Goal: Task Accomplishment & Management: Use online tool/utility

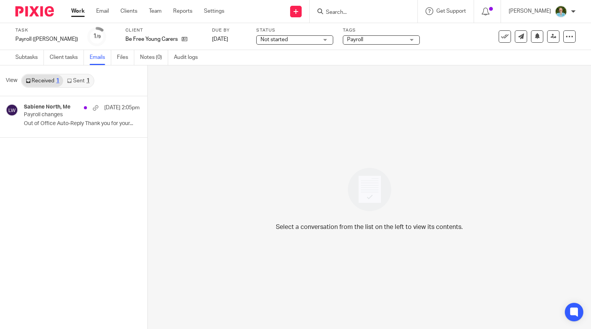
click at [57, 26] on div "Task Payroll (Louise) Save Payroll (Louise) 1 /9 Client Be Free Young Carers Du…" at bounding box center [295, 36] width 591 height 27
click at [42, 12] on img at bounding box center [34, 11] width 38 height 10
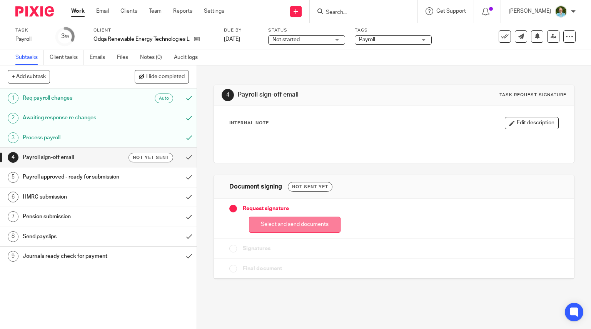
click at [265, 227] on button "Select and send documents" at bounding box center [295, 225] width 92 height 17
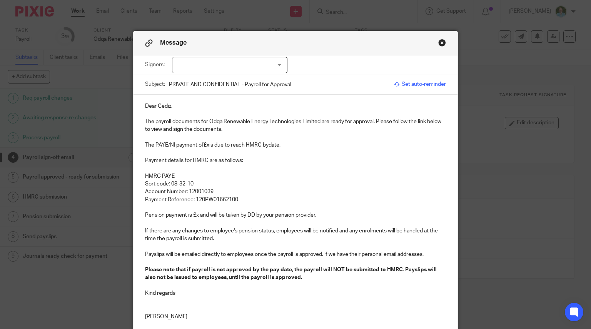
click at [223, 71] on div at bounding box center [229, 65] width 115 height 16
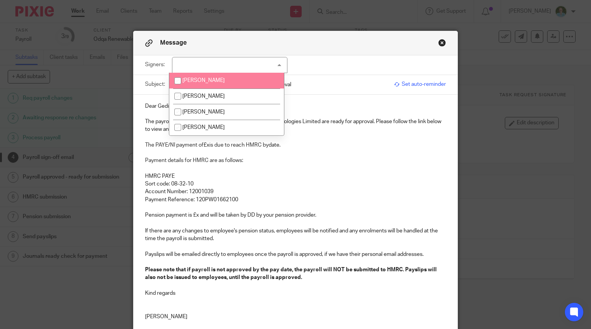
click at [215, 83] on li "[PERSON_NAME]" at bounding box center [226, 81] width 115 height 16
checkbox input "true"
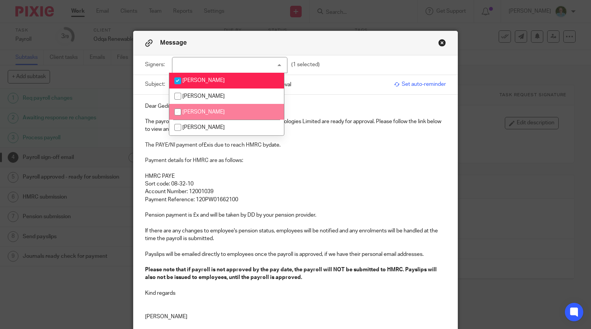
click at [209, 113] on span "[PERSON_NAME]" at bounding box center [203, 111] width 42 height 5
checkbox input "true"
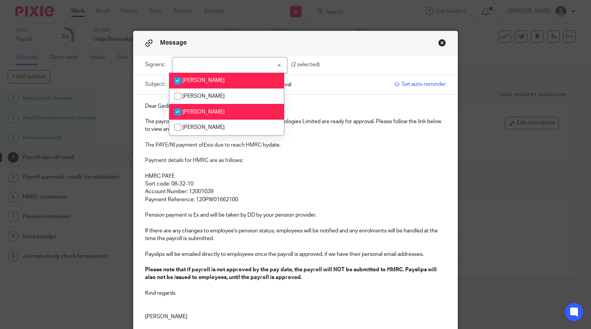
click at [153, 123] on p "The payroll documents for Odqa Renewable Energy Technologies Limited are ready …" at bounding box center [295, 126] width 301 height 16
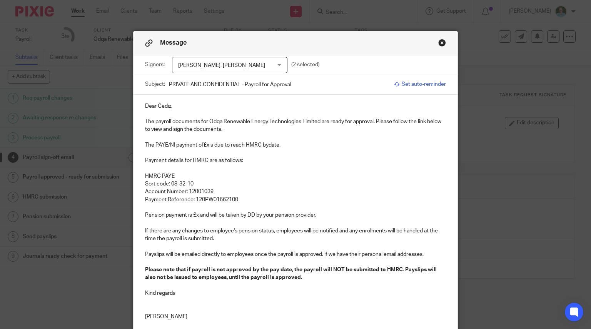
click at [169, 108] on p "Dear Gediz," at bounding box center [295, 106] width 301 height 8
click at [153, 118] on p "The payroll documents for Odqa Renewable Energy Technologies Limited are ready …" at bounding box center [295, 126] width 301 height 16
click at [206, 144] on p "The PAYE/NI payment of £x is due to reach HMRC by date." at bounding box center [295, 145] width 301 height 8
drag, startPoint x: 317, startPoint y: 143, endPoint x: 294, endPoint y: 142, distance: 23.9
click at [294, 142] on p "The PAYE/NI payment of £106,700.37 is due to reach HMRC by date." at bounding box center [295, 145] width 301 height 8
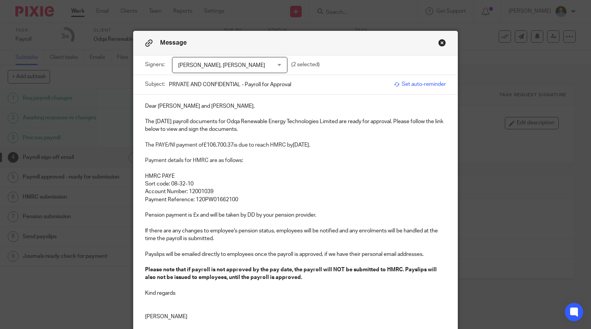
click at [337, 144] on p "The PAYE/NI payment of £106,700.37 is due to reach HMRC by 22nd October 2925." at bounding box center [295, 145] width 301 height 8
click at [277, 170] on p at bounding box center [295, 169] width 301 height 8
click at [239, 201] on p "Payment Reference: 120PW01662100" at bounding box center [295, 200] width 301 height 8
click at [194, 214] on p "Pension payment is £x and will be taken by DD by your pension provider." at bounding box center [295, 215] width 301 height 8
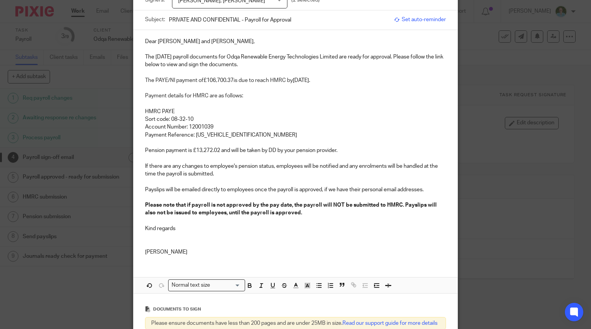
scroll to position [77, 0]
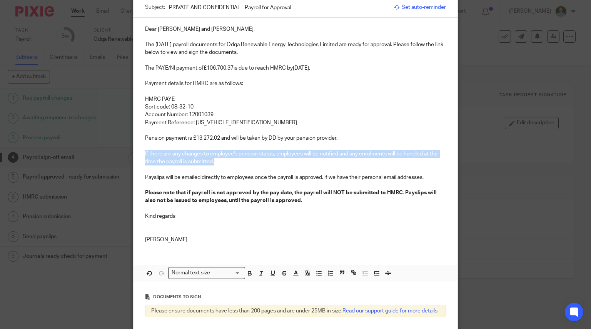
drag, startPoint x: 219, startPoint y: 162, endPoint x: 136, endPoint y: 152, distance: 84.1
click at [136, 152] on div "Dear Gediz and Janine, The September 2025 payroll documents for Odqa Renewable …" at bounding box center [296, 134] width 324 height 232
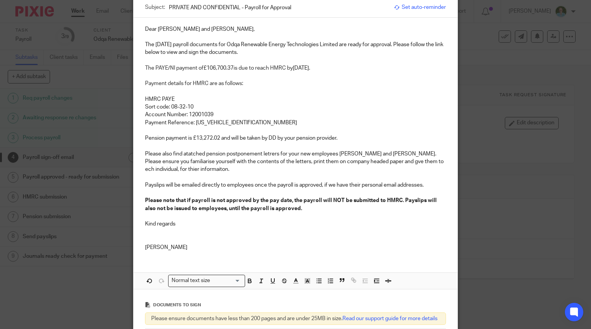
drag, startPoint x: 191, startPoint y: 152, endPoint x: 197, endPoint y: 154, distance: 5.9
click at [197, 154] on p "Please also find atatched pension postponement letrers for your new employees L…" at bounding box center [295, 161] width 301 height 23
drag, startPoint x: 193, startPoint y: 154, endPoint x: 184, endPoint y: 152, distance: 9.5
click at [373, 160] on p "Please also find attached pension postponement letters for your new employees L…" at bounding box center [295, 161] width 301 height 23
click at [215, 168] on p "Please also find attached pension postponement letters for your new employees L…" at bounding box center [295, 161] width 301 height 23
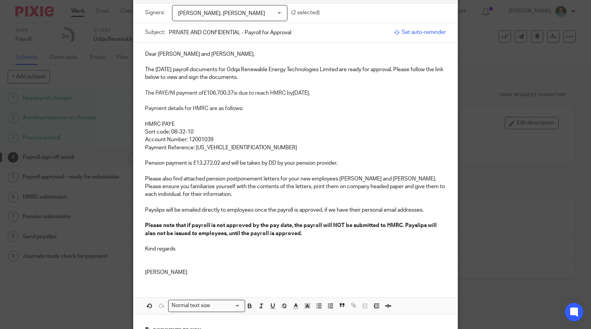
scroll to position [38, 0]
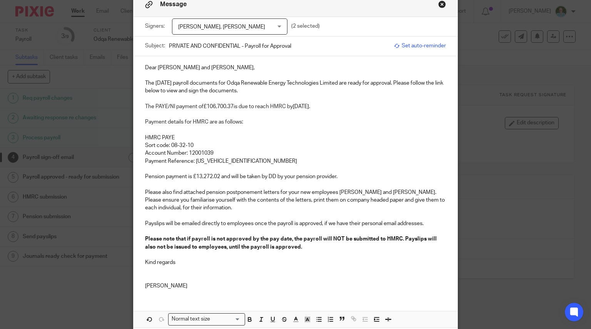
click at [289, 92] on p "The September 2025 payroll documents for Odqa Renewable Energy Technologies Lim…" at bounding box center [295, 87] width 301 height 16
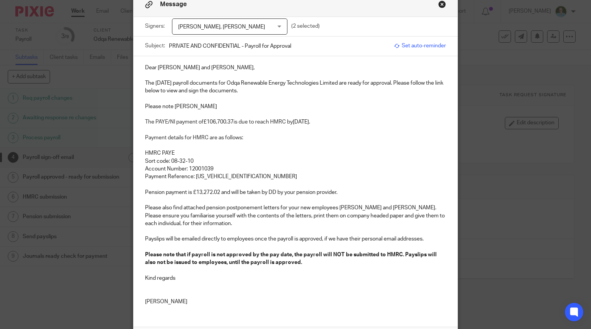
click at [222, 105] on p "Please note Mark Loasby" at bounding box center [295, 107] width 301 height 8
click at [225, 109] on p "Please note Mark Loasby" at bounding box center [295, 107] width 301 height 8
drag, startPoint x: 310, startPoint y: 113, endPoint x: 284, endPoint y: 112, distance: 26.6
click at [309, 113] on p at bounding box center [295, 114] width 301 height 8
click at [255, 135] on p "Payment details for HMRC are as follows:" at bounding box center [295, 138] width 301 height 8
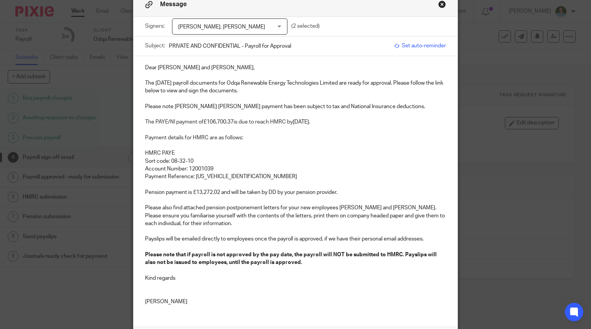
click at [404, 107] on p "Please note Mark Loasby's PILON payment has been subject to tax and National In…" at bounding box center [295, 107] width 301 height 8
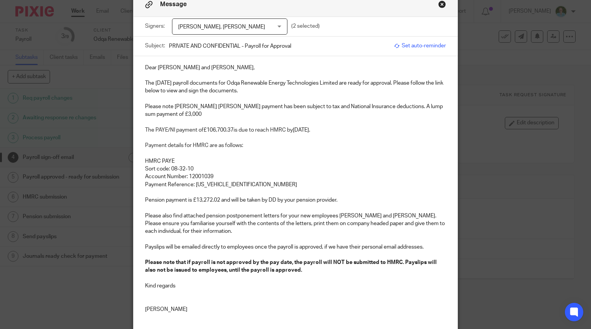
scroll to position [77, 0]
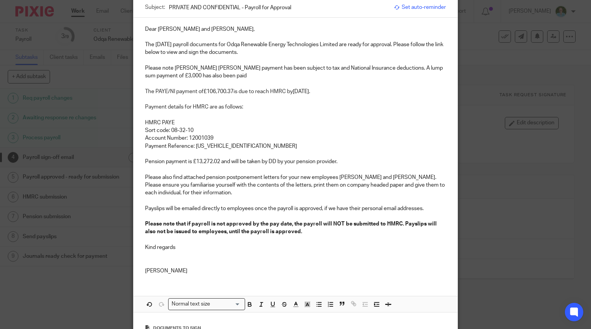
click at [421, 69] on p "Please note Mark Loasby's PILON payment has been subject to tax and National In…" at bounding box center [295, 72] width 301 height 16
drag, startPoint x: 446, startPoint y: 68, endPoint x: 420, endPoint y: 68, distance: 26.5
click at [420, 68] on div "Dear Gediz and Janine, The September 2025 payroll documents for Odqa Renewable …" at bounding box center [296, 149] width 324 height 263
click at [285, 75] on p "Please note Mark Loasby's PILON payment has been subject to tax and National In…" at bounding box center [295, 72] width 301 height 16
click at [250, 74] on p "Please note Mark Loasby's PILON payment has been subject to tax and National In…" at bounding box center [295, 72] width 301 height 16
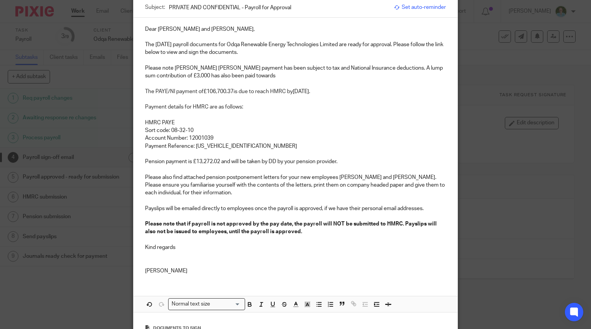
click at [145, 74] on p "Please note Mark Loasby's PILON payment has been subject to tax and National In…" at bounding box center [295, 72] width 301 height 16
click at [292, 74] on p "Please note Mark Loasby's PILON payment has been subject to tax and National In…" at bounding box center [295, 72] width 301 height 16
click at [145, 75] on p "Please note Mark Loasby's PILON payment has been subject to tax and National In…" at bounding box center [295, 72] width 301 height 16
drag, startPoint x: 289, startPoint y: 74, endPoint x: 262, endPoint y: 73, distance: 27.0
click at [262, 73] on p "Please note Mark Loasby's PILON payment has been subject to tax and National In…" at bounding box center [295, 72] width 301 height 16
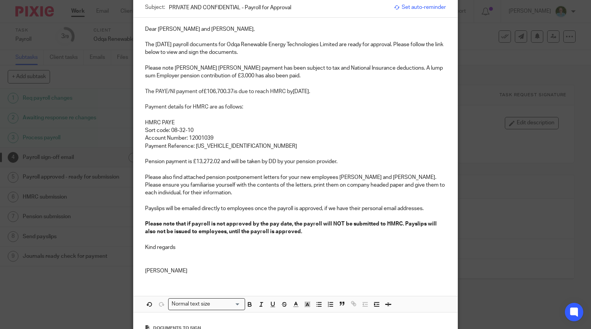
click at [307, 144] on p "Payment Reference: 120PW016621002606" at bounding box center [295, 146] width 301 height 8
click at [174, 100] on p at bounding box center [295, 99] width 301 height 8
click at [229, 97] on p at bounding box center [295, 99] width 301 height 8
click at [235, 106] on span "Payment details for HMRC are as follows:" at bounding box center [194, 106] width 98 height 5
click at [162, 117] on p at bounding box center [295, 115] width 301 height 8
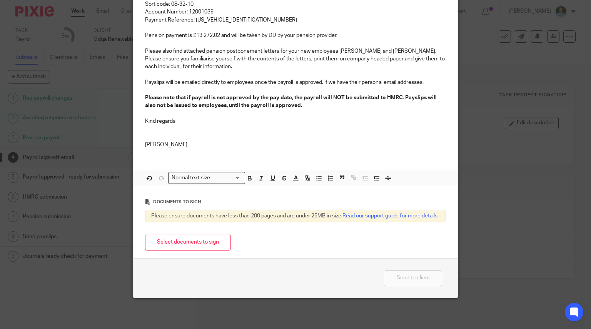
scroll to position [209, 0]
click at [210, 240] on button "Select documents to sign" at bounding box center [188, 242] width 86 height 17
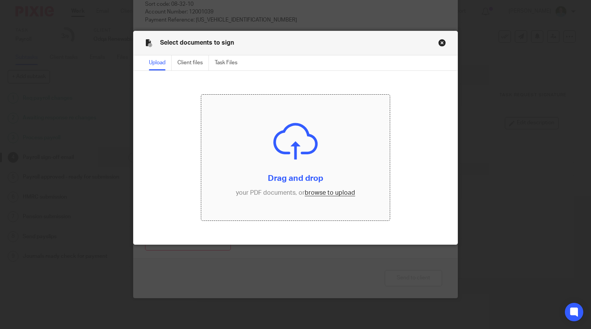
click at [297, 126] on input "file" at bounding box center [295, 158] width 189 height 126
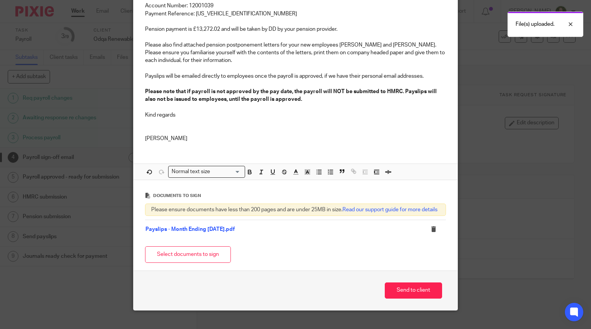
drag, startPoint x: 183, startPoint y: 257, endPoint x: 190, endPoint y: 251, distance: 9.5
click at [183, 257] on button "Select documents to sign" at bounding box center [188, 254] width 86 height 17
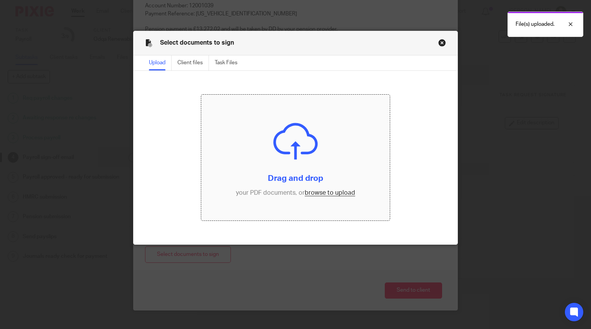
click at [279, 149] on input "file" at bounding box center [295, 158] width 189 height 126
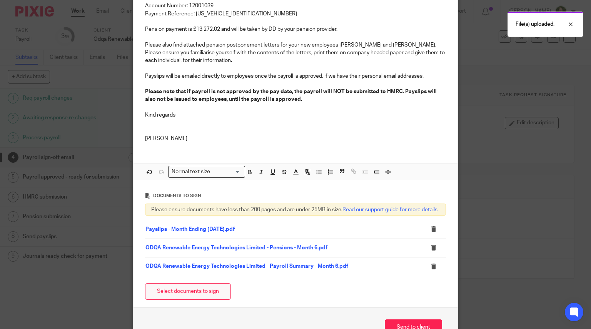
click at [200, 294] on button "Select documents to sign" at bounding box center [188, 291] width 86 height 17
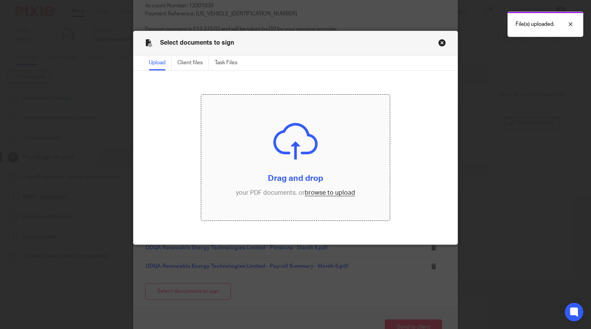
click at [272, 164] on input "file" at bounding box center [295, 158] width 189 height 126
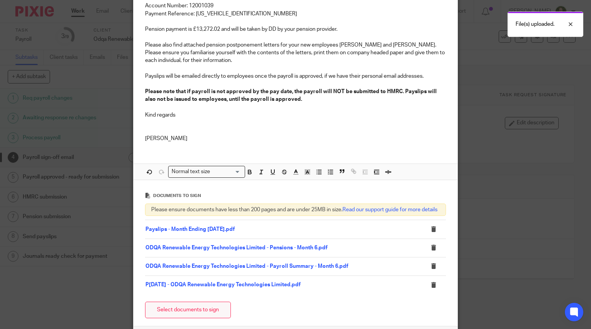
click at [202, 316] on button "Select documents to sign" at bounding box center [188, 310] width 86 height 17
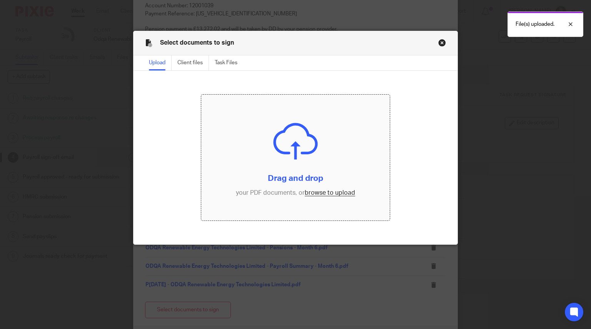
click at [280, 183] on input "file" at bounding box center [295, 158] width 189 height 126
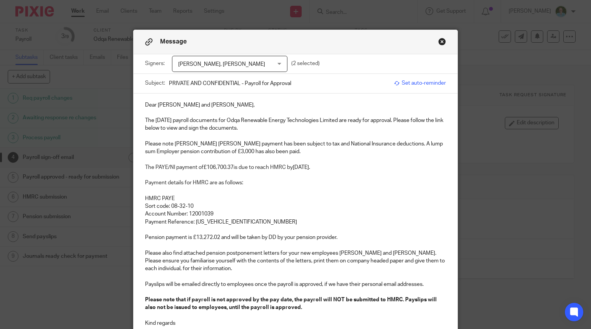
scroll to position [0, 0]
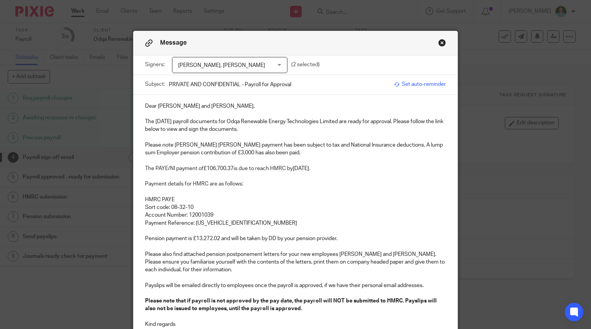
click at [147, 110] on p at bounding box center [295, 114] width 301 height 8
click at [147, 136] on p at bounding box center [295, 138] width 301 height 8
click at [145, 158] on span at bounding box center [145, 160] width 1 height 5
click at [146, 175] on p at bounding box center [295, 176] width 301 height 8
click at [140, 173] on div "Dear Gediz and Janine, The September 2025 payroll documents for Odqa Renewable …" at bounding box center [296, 226] width 324 height 263
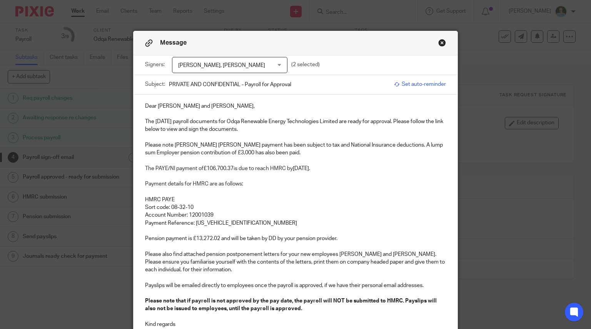
click at [140, 154] on div "Dear Gediz and Janine, The September 2025 payroll documents for Odqa Renewable …" at bounding box center [296, 226] width 324 height 263
click at [141, 159] on div "Dear Gediz and Janine, The September 2025 payroll documents for Odqa Renewable …" at bounding box center [296, 226] width 324 height 263
click at [145, 139] on p at bounding box center [295, 138] width 301 height 8
click at [148, 110] on p at bounding box center [295, 114] width 301 height 8
click at [145, 175] on span at bounding box center [145, 176] width 1 height 5
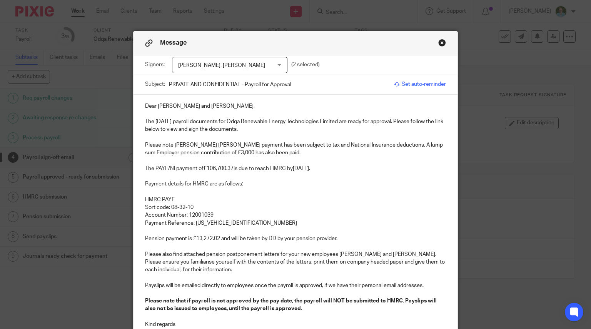
click at [145, 158] on p at bounding box center [295, 161] width 301 height 8
click at [137, 139] on div "Dear Gediz and Janine, The September 2025 payroll documents for Odqa Renewable …" at bounding box center [296, 226] width 324 height 263
click at [135, 117] on div "Dear Gediz and Janine, The September 2025 payroll documents for Odqa Renewable …" at bounding box center [296, 226] width 324 height 263
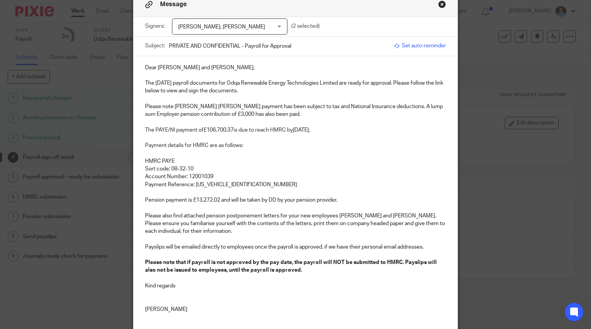
click at [145, 95] on p at bounding box center [295, 99] width 301 height 8
click at [148, 115] on p "Please note Mark Loasby's PILON payment has been subject to tax and National In…" at bounding box center [295, 111] width 301 height 16
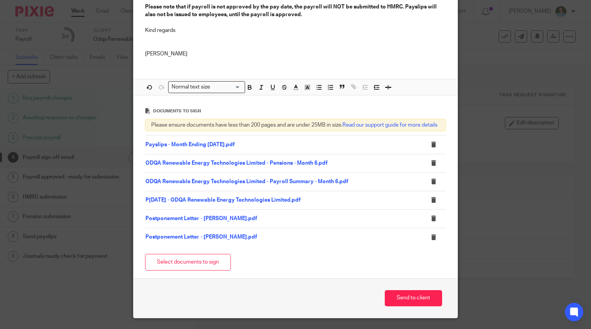
scroll to position [308, 0]
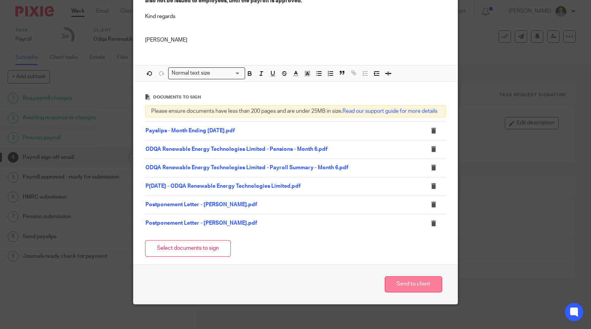
click at [407, 292] on button "Send to client" at bounding box center [413, 284] width 57 height 17
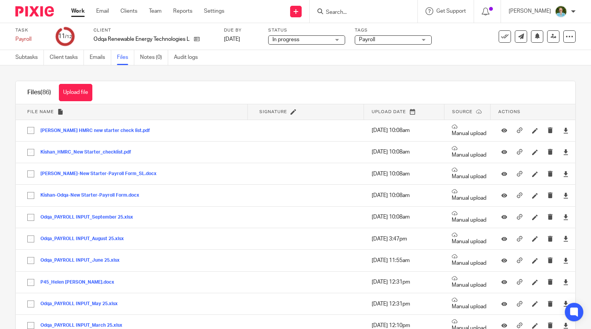
click at [39, 15] on img at bounding box center [34, 11] width 38 height 10
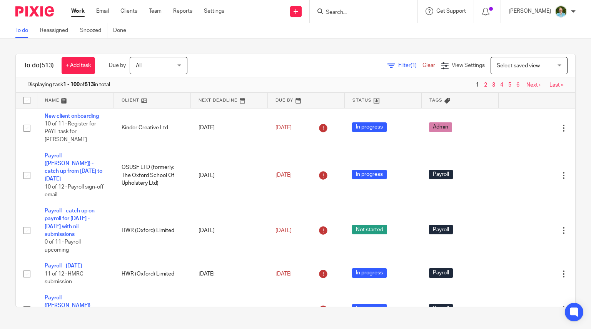
click at [350, 12] on input "Search" at bounding box center [359, 12] width 69 height 7
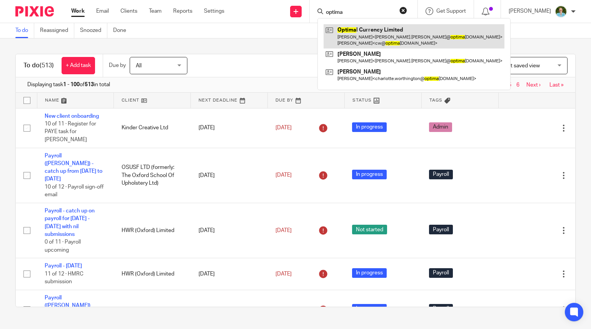
type input "optima"
click at [391, 27] on link at bounding box center [414, 36] width 181 height 24
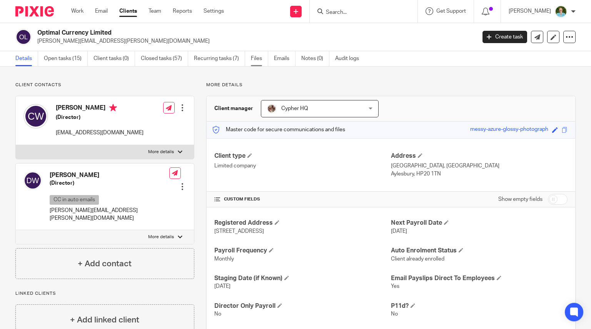
click at [253, 59] on link "Files" at bounding box center [259, 58] width 17 height 15
click at [252, 61] on link "Files" at bounding box center [259, 58] width 17 height 15
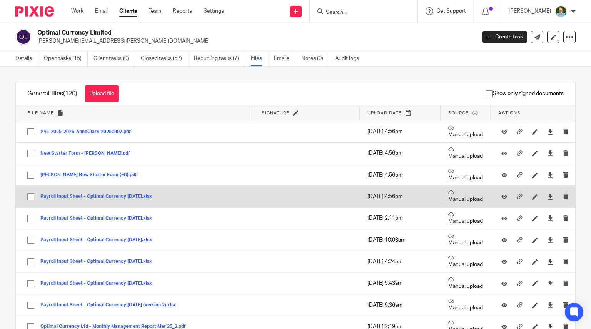
click at [103, 193] on div "Payroll Input Sheet - Optimal Currency Sep 25.xlsx" at bounding box center [98, 197] width 117 height 8
click at [117, 193] on div "Payroll Input Sheet - Optimal Currency Sep 25.xlsx" at bounding box center [98, 197] width 117 height 8
click at [103, 195] on button "Payroll Input Sheet - Optimal Currency Sep 25.xlsx" at bounding box center [98, 196] width 117 height 5
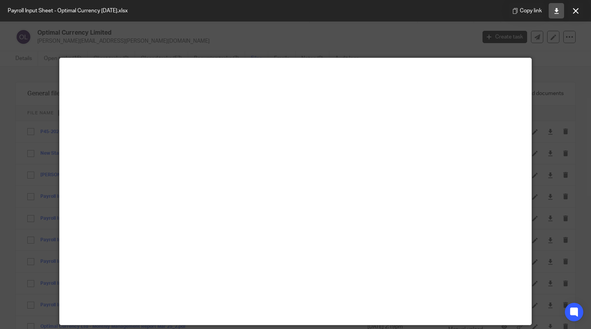
click at [554, 12] on icon at bounding box center [557, 11] width 6 height 6
click at [549, 47] on div at bounding box center [295, 164] width 591 height 329
click at [578, 7] on button at bounding box center [575, 10] width 15 height 15
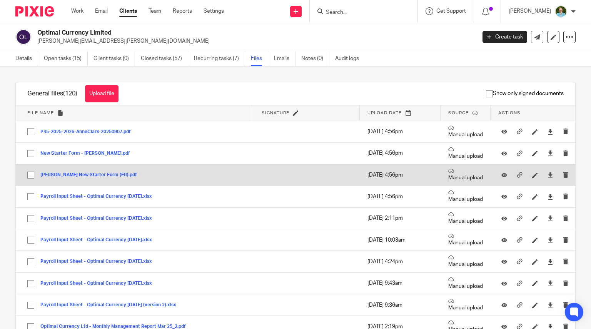
click at [104, 174] on button "Sam Cuthbert New Starter Form (ER).pdf" at bounding box center [91, 174] width 102 height 5
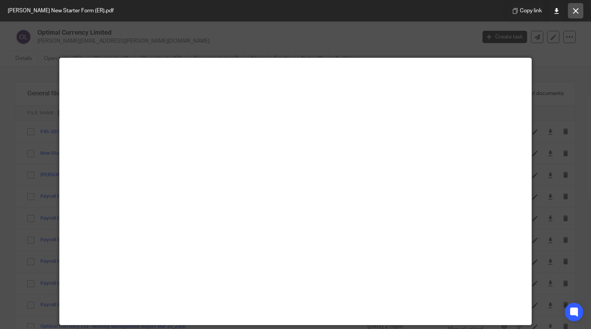
click at [575, 14] on button at bounding box center [575, 10] width 15 height 15
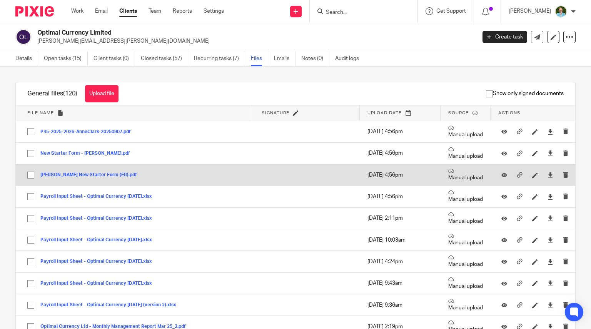
click at [74, 175] on button "Sam Cuthbert New Starter Form (ER).pdf" at bounding box center [91, 174] width 102 height 5
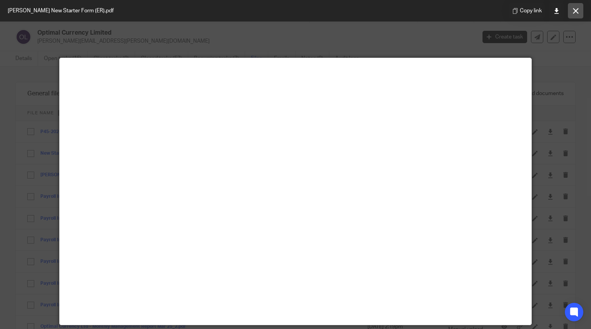
click at [572, 14] on button at bounding box center [575, 10] width 15 height 15
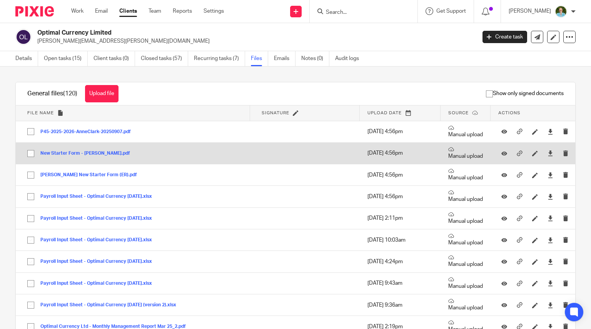
click at [89, 152] on button "New Starter Form - Anne Clark.pdf" at bounding box center [87, 153] width 95 height 5
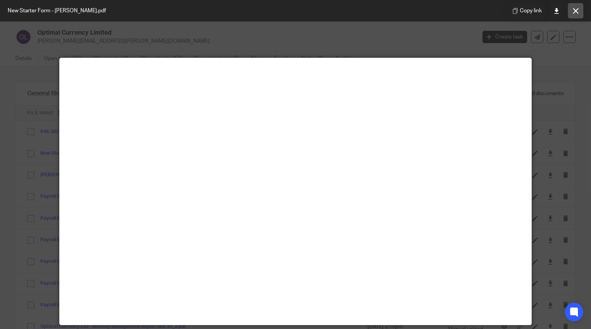
click at [576, 14] on button at bounding box center [575, 10] width 15 height 15
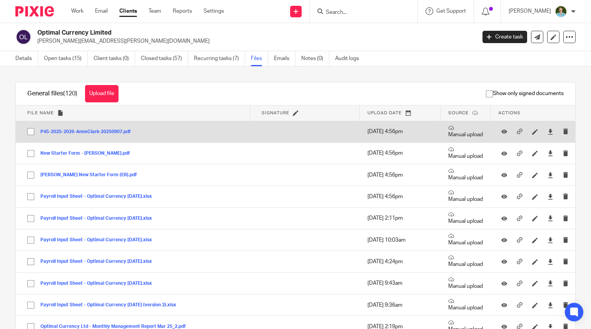
click at [110, 134] on div "P45-2025-2026-AnneClark-20250907.pdf" at bounding box center [88, 132] width 96 height 8
click at [78, 130] on button "P45-2025-2026-AnneClark-20250907.pdf" at bounding box center [88, 131] width 96 height 5
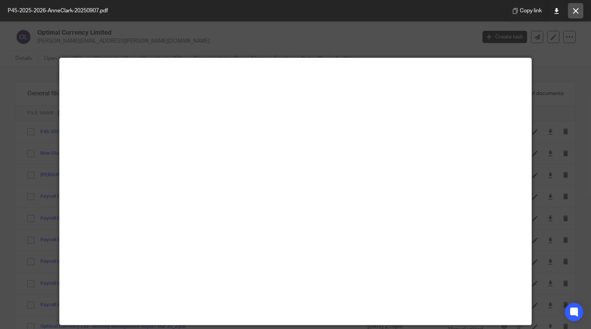
click at [576, 9] on icon at bounding box center [576, 11] width 6 height 6
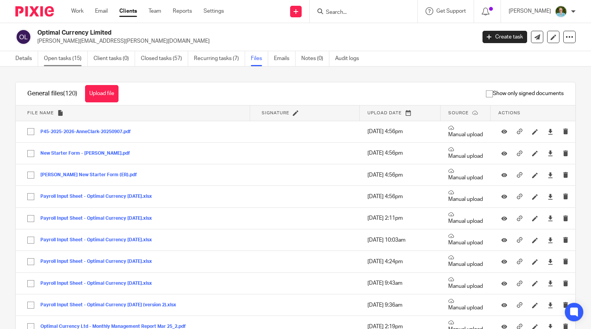
click at [70, 60] on link "Open tasks (15)" at bounding box center [66, 58] width 44 height 15
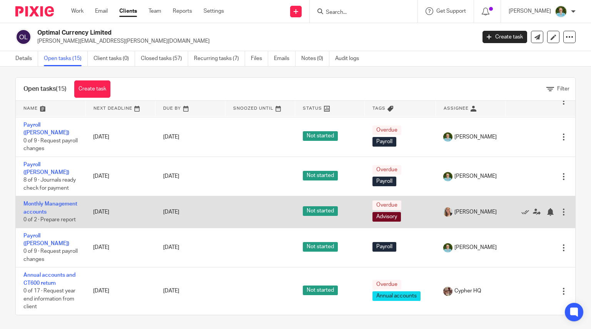
scroll to position [5, 0]
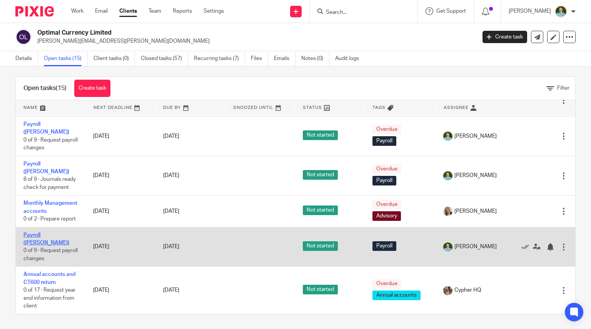
click at [42, 243] on link "Payroll ([PERSON_NAME])" at bounding box center [46, 238] width 46 height 13
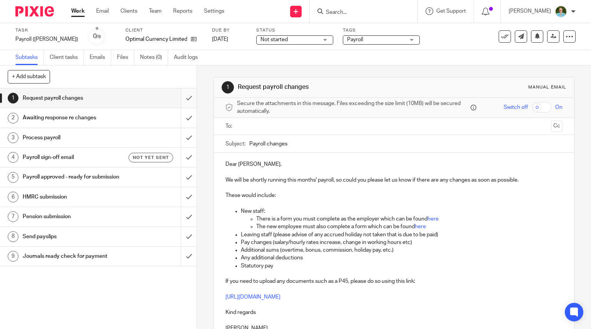
click at [182, 92] on input "submit" at bounding box center [98, 97] width 197 height 19
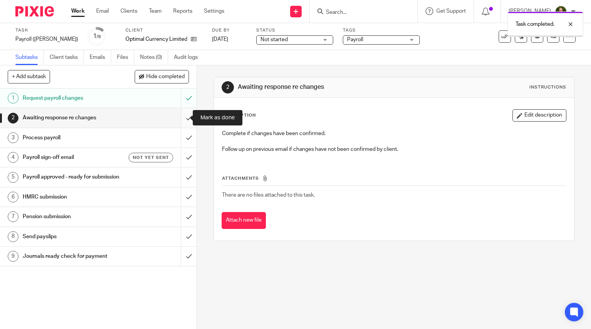
click at [184, 116] on input "submit" at bounding box center [98, 117] width 197 height 19
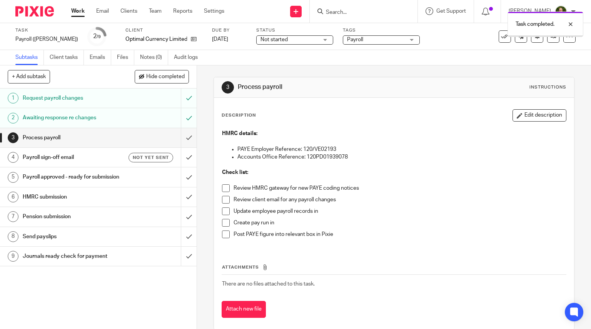
click at [222, 188] on span at bounding box center [226, 188] width 8 height 8
click at [226, 204] on li "Review client email for any payroll changes" at bounding box center [394, 202] width 344 height 12
click at [224, 212] on span at bounding box center [226, 211] width 8 height 8
click at [223, 199] on span at bounding box center [226, 200] width 8 height 8
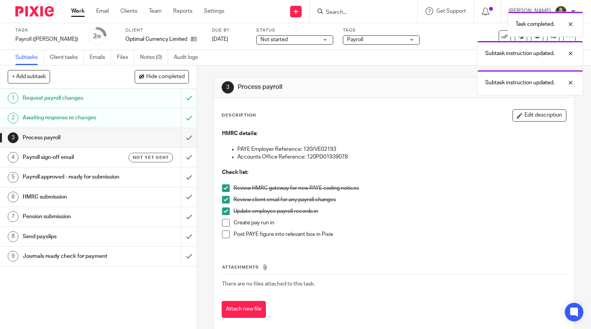
click at [222, 220] on span at bounding box center [226, 223] width 8 height 8
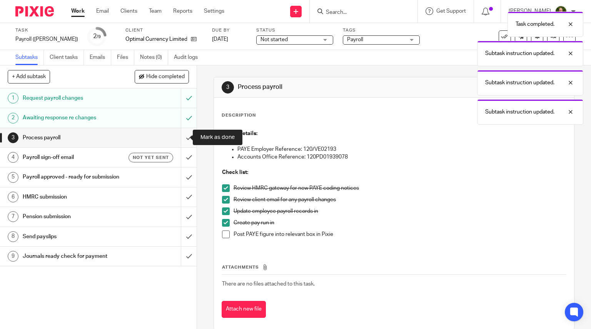
click at [182, 137] on input "submit" at bounding box center [98, 137] width 197 height 19
